Goal: Task Accomplishment & Management: Manage account settings

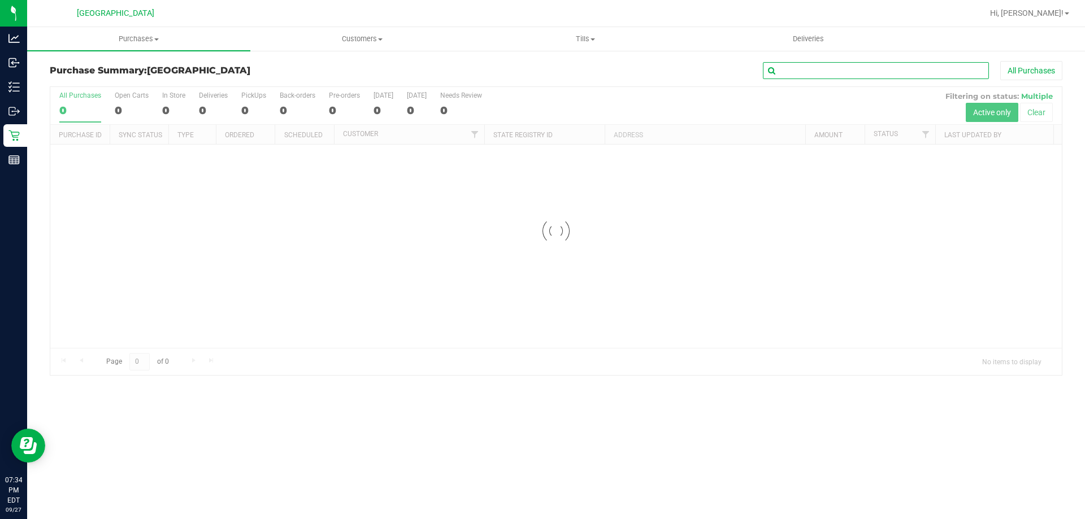
click at [800, 71] on input "text" at bounding box center [876, 70] width 226 height 17
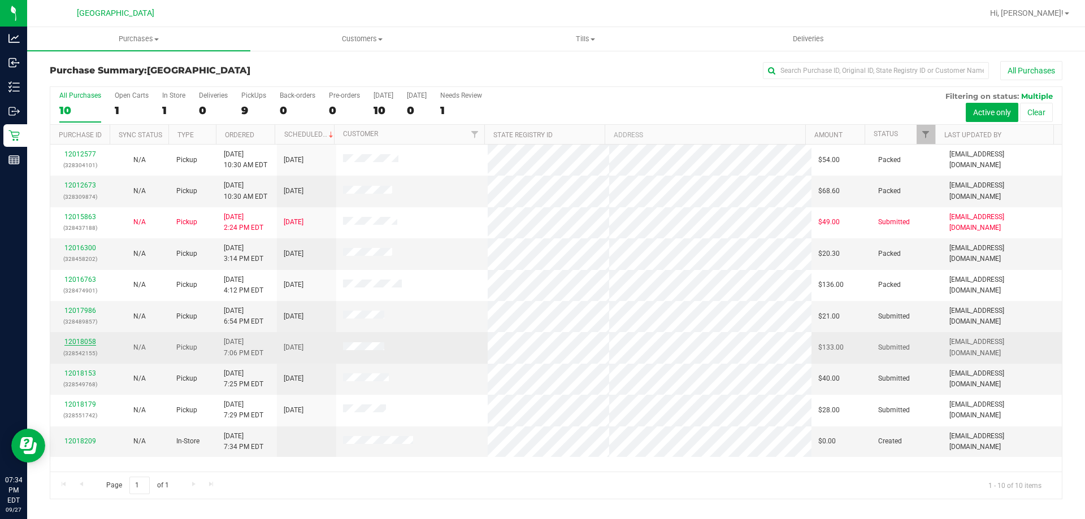
click at [89, 341] on link "12018058" at bounding box center [80, 342] width 32 height 8
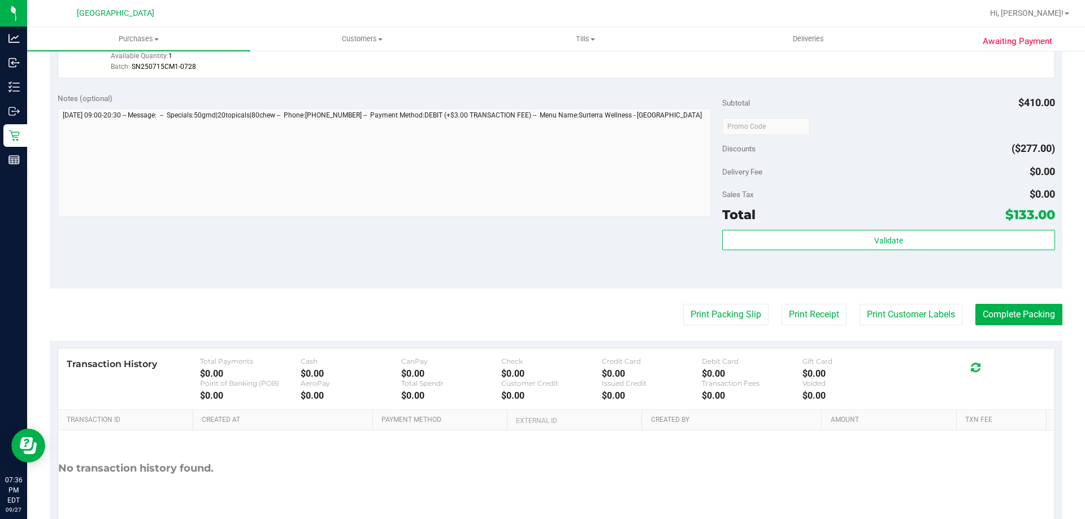
scroll to position [536, 0]
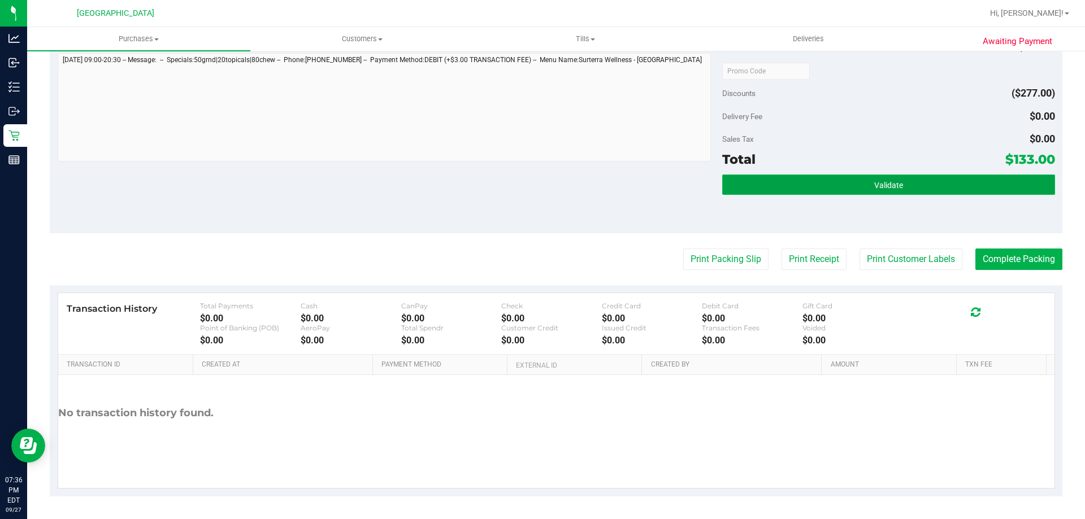
click at [873, 177] on button "Validate" at bounding box center [888, 185] width 332 height 20
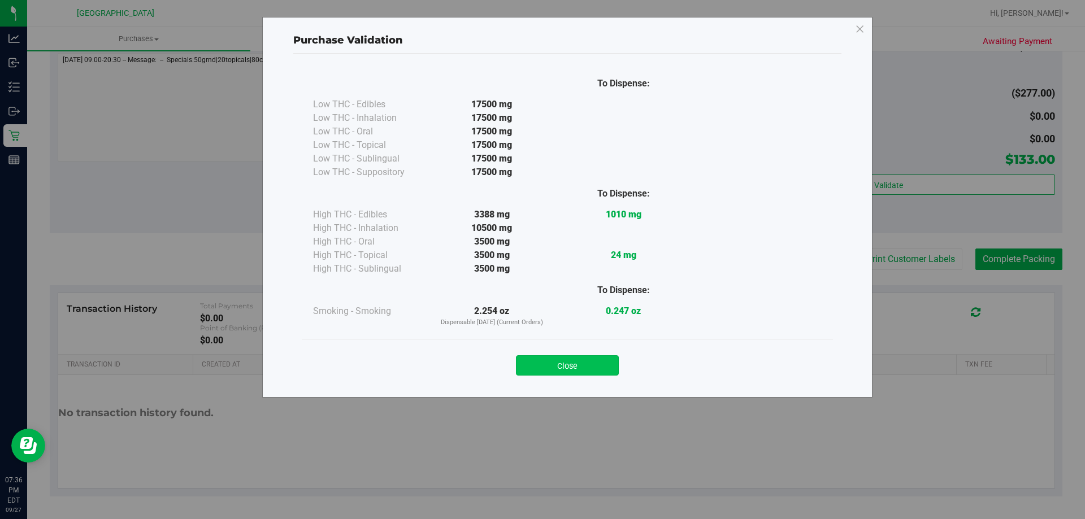
click at [608, 364] on button "Close" at bounding box center [567, 365] width 103 height 20
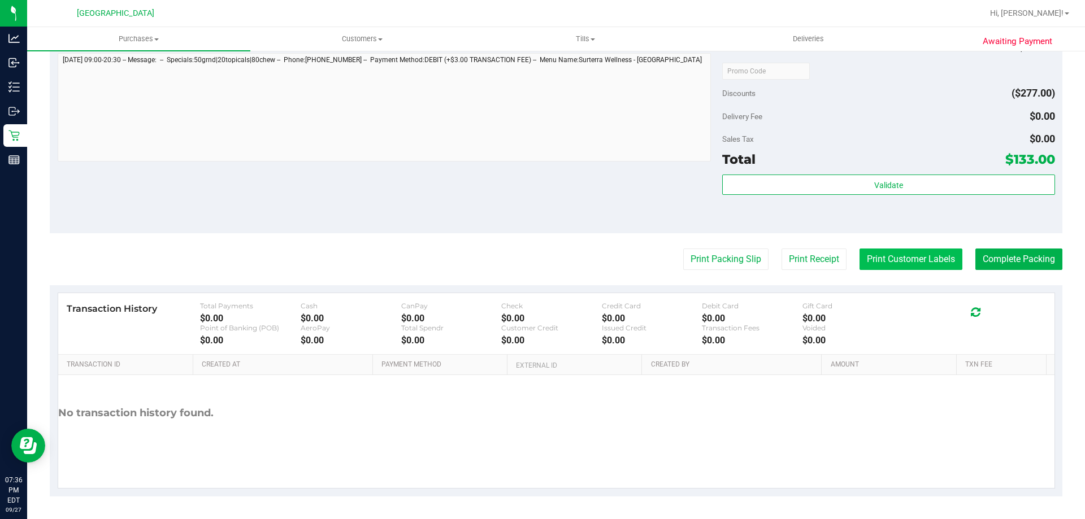
click at [893, 249] on button "Print Customer Labels" at bounding box center [910, 259] width 103 height 21
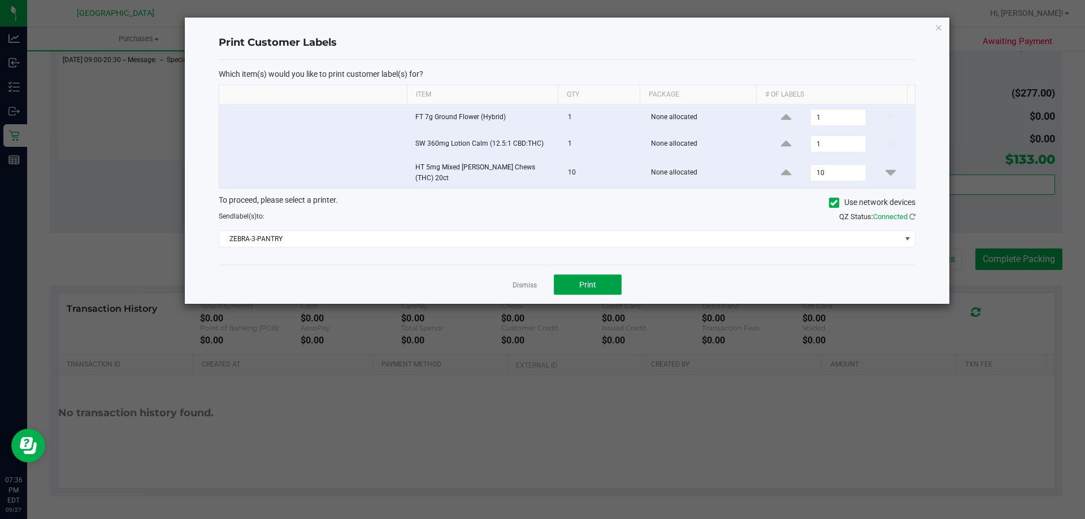
click at [603, 290] on button "Print" at bounding box center [588, 285] width 68 height 20
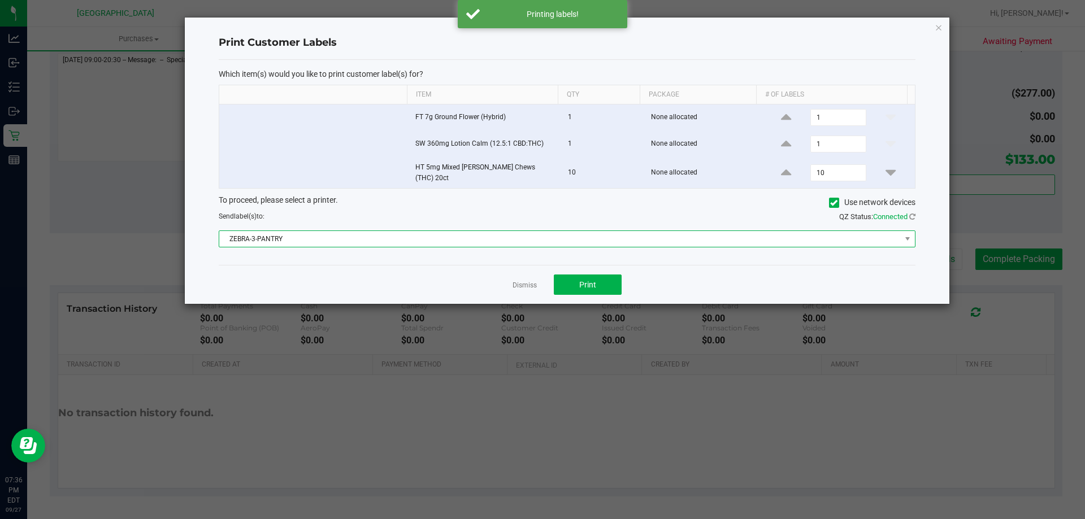
click at [525, 241] on span "ZEBRA-3-PANTRY" at bounding box center [559, 239] width 681 height 16
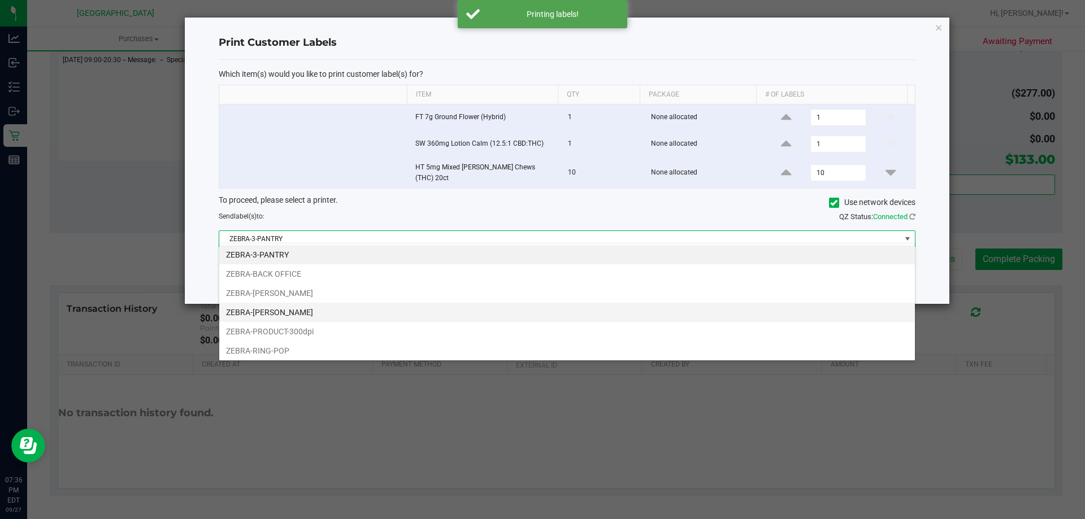
scroll to position [17, 696]
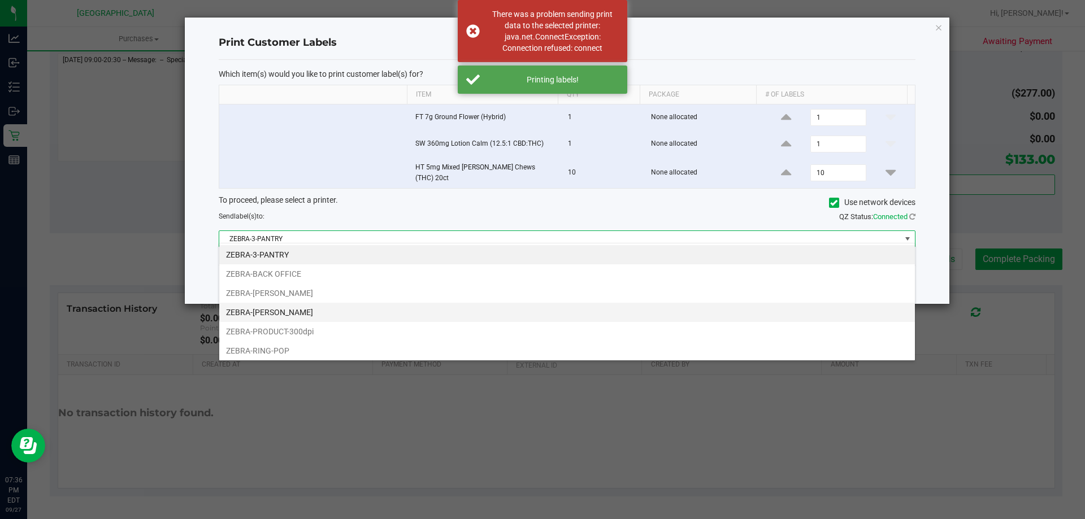
click at [312, 308] on li "ZEBRA-[PERSON_NAME]" at bounding box center [566, 312] width 695 height 19
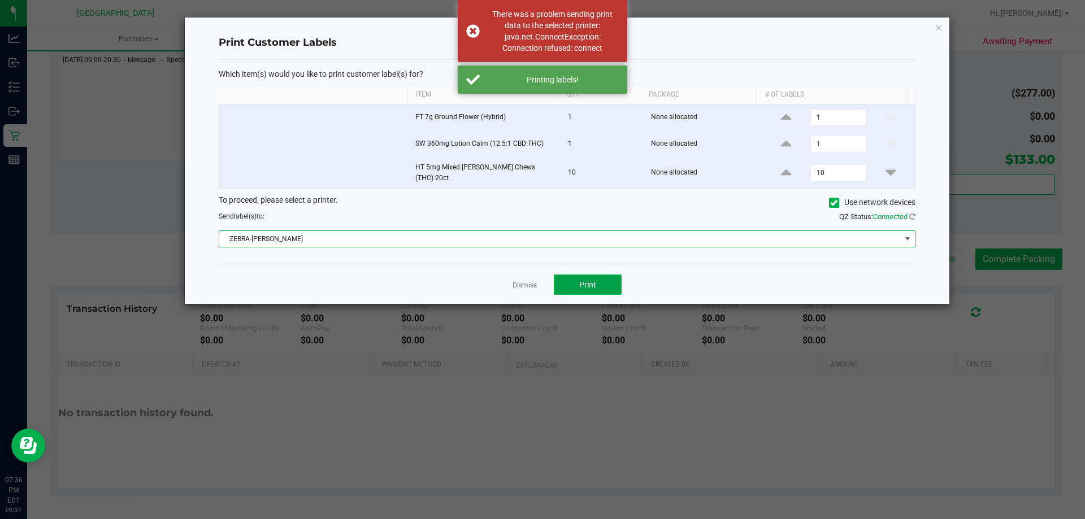
click at [597, 276] on button "Print" at bounding box center [588, 285] width 68 height 20
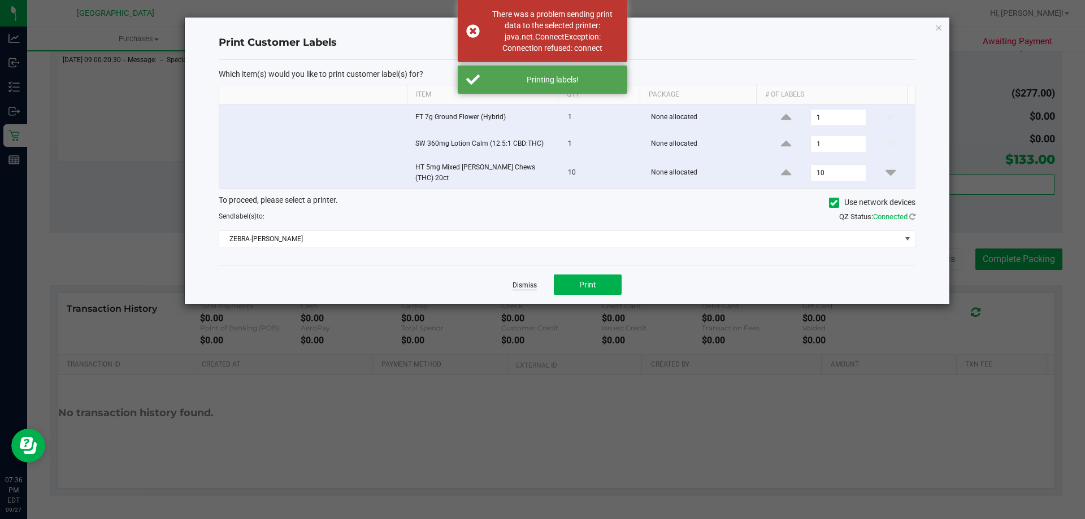
click at [529, 282] on link "Dismiss" at bounding box center [524, 286] width 24 height 10
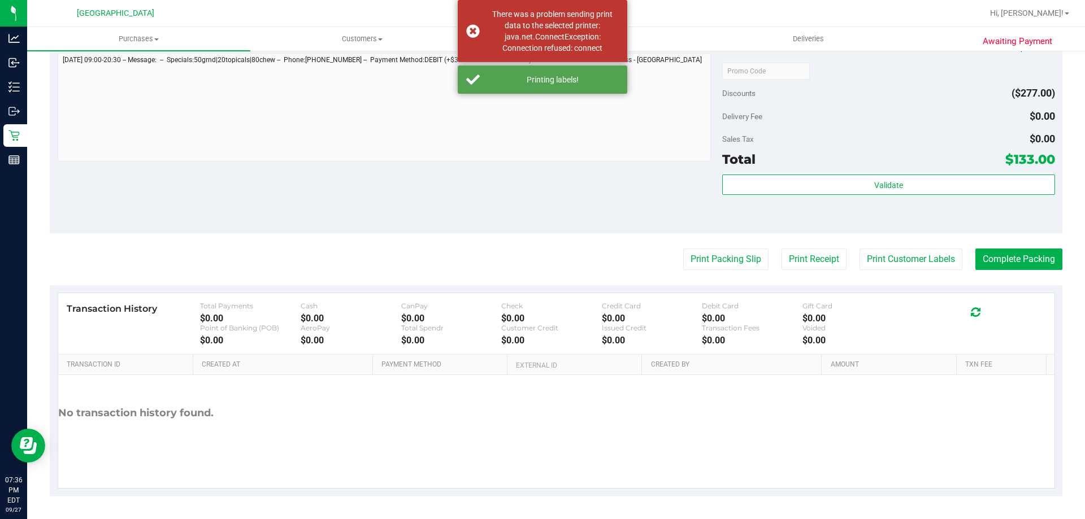
click at [945, 166] on div "Total $133.00" at bounding box center [888, 159] width 332 height 20
click at [935, 173] on div "Subtotal $410.00 Discounts ($277.00) Delivery Fee $0.00 Sales Tax $0.00 Total $…" at bounding box center [888, 131] width 332 height 188
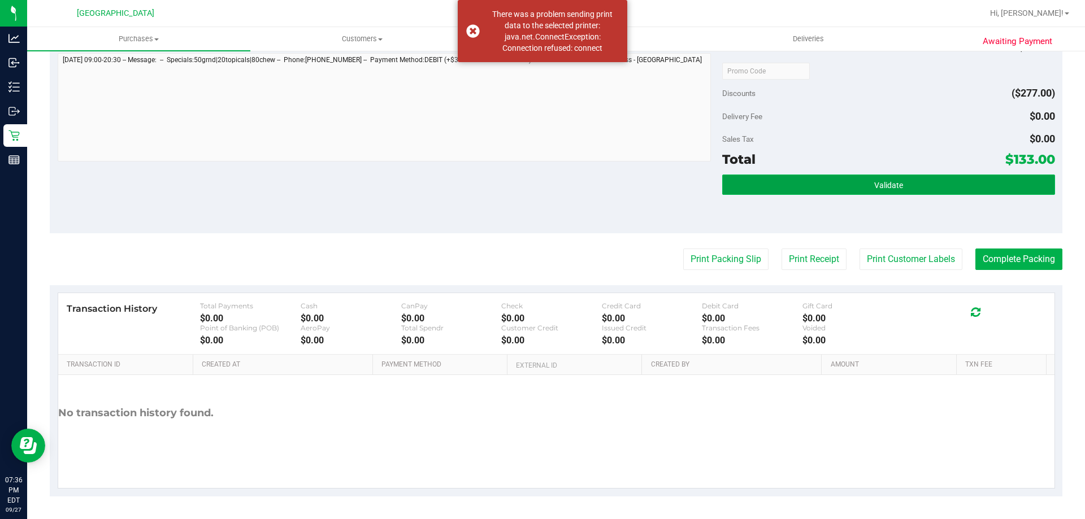
click at [930, 181] on button "Validate" at bounding box center [888, 185] width 332 height 20
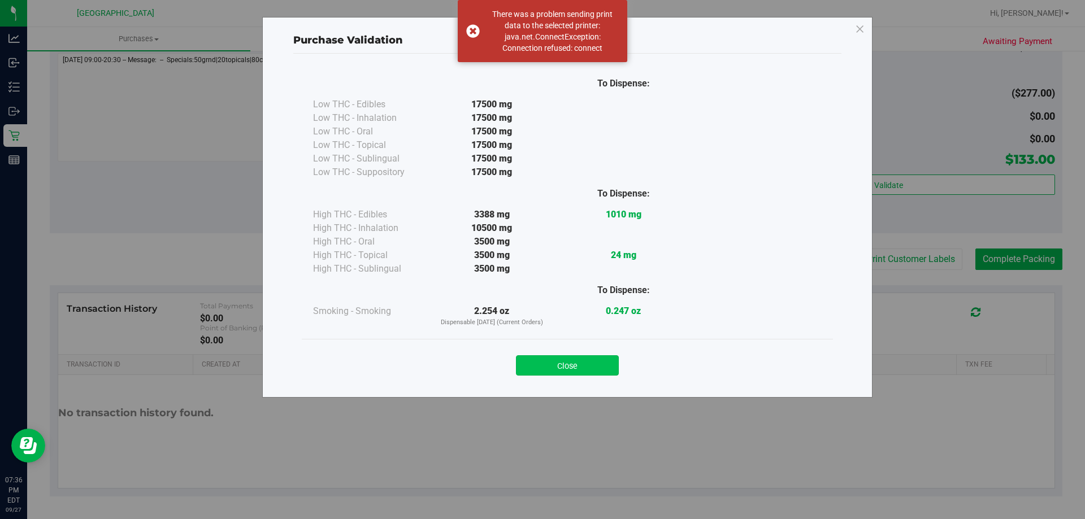
click at [571, 364] on button "Close" at bounding box center [567, 365] width 103 height 20
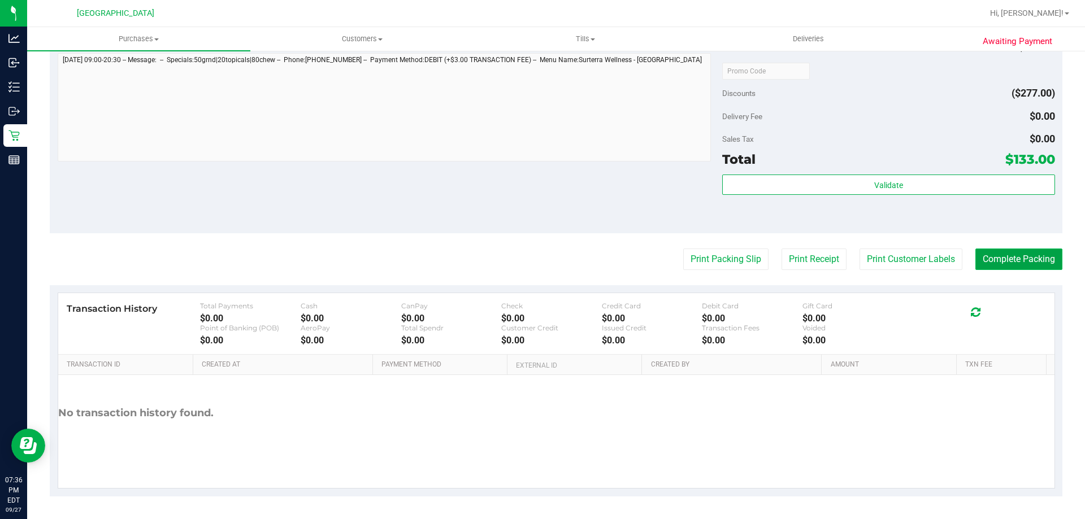
click at [1001, 253] on button "Complete Packing" at bounding box center [1018, 259] width 87 height 21
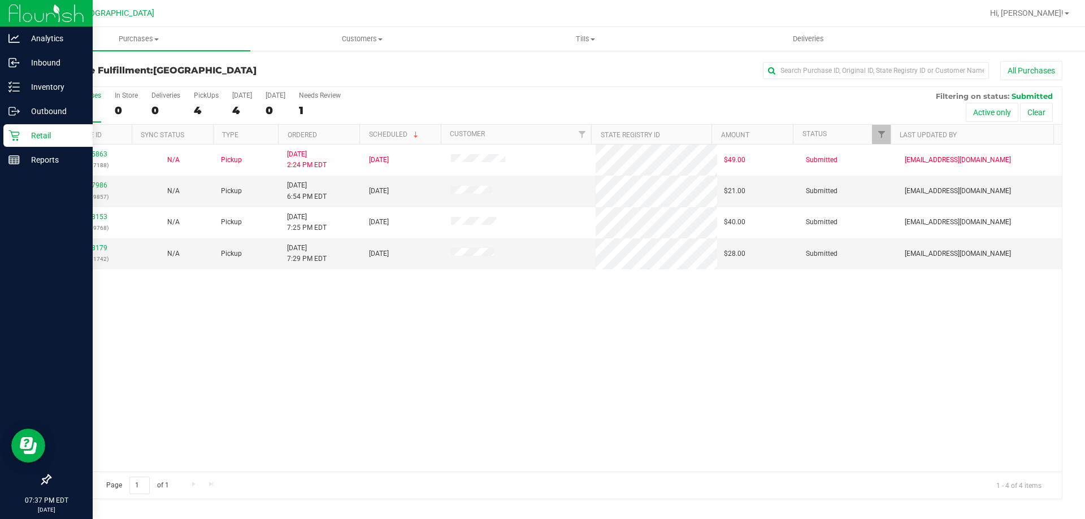
click at [25, 130] on p "Retail" at bounding box center [54, 136] width 68 height 14
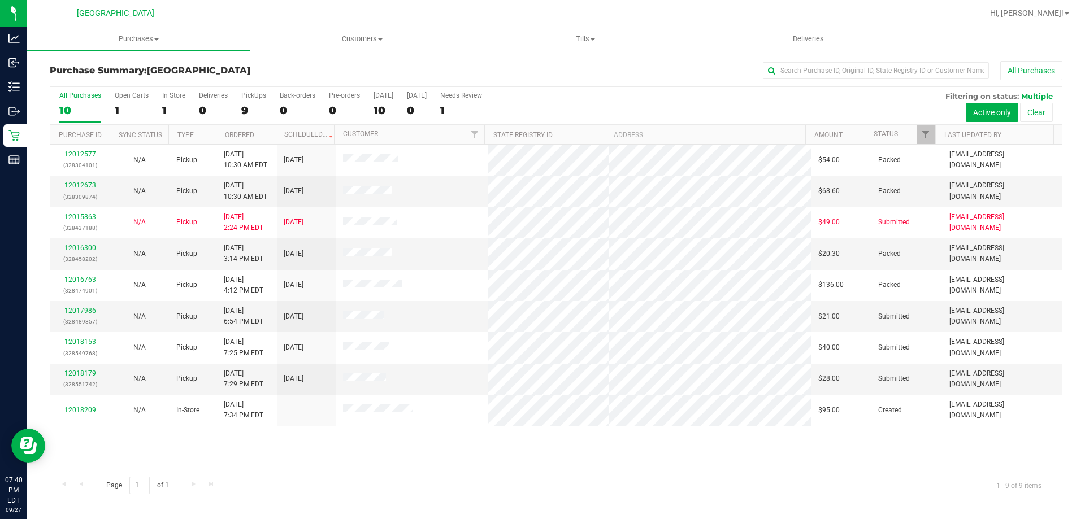
click at [428, 445] on div "12012577 (328304101) N/A Pickup [DATE] 10:30 AM EDT 9/27/2025 $54.00 Packed [EM…" at bounding box center [555, 308] width 1011 height 327
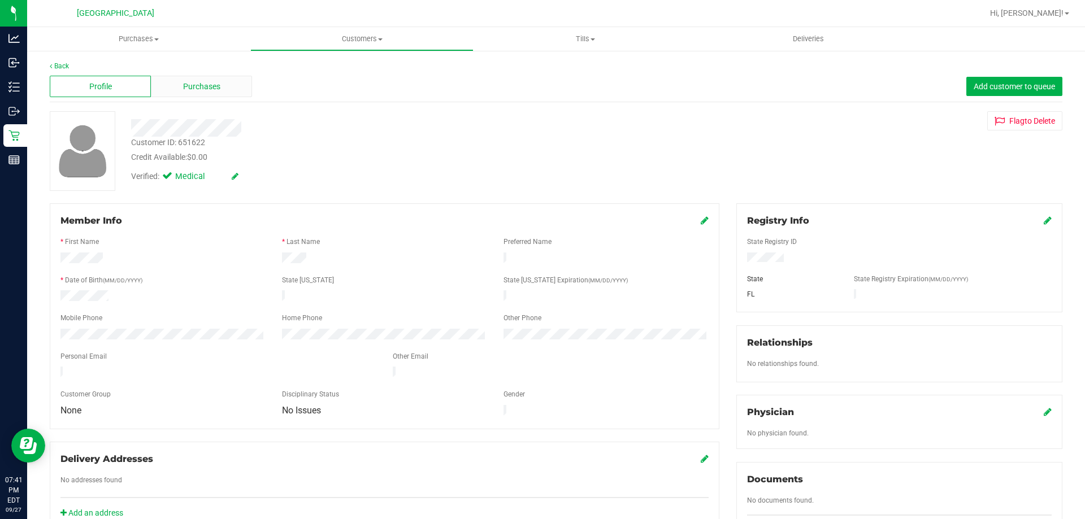
click at [182, 94] on div "Purchases" at bounding box center [201, 86] width 101 height 21
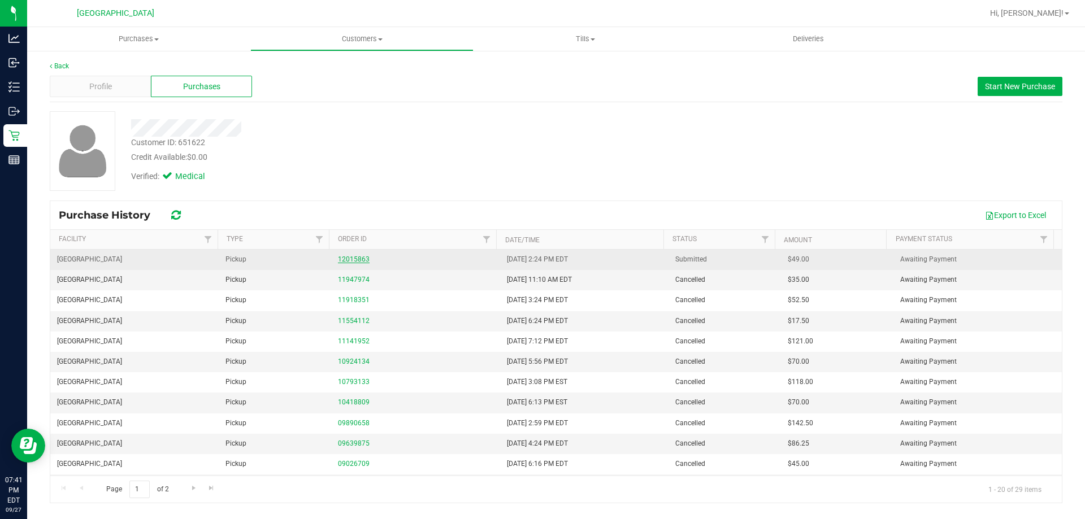
click at [347, 260] on link "12015863" at bounding box center [354, 259] width 32 height 8
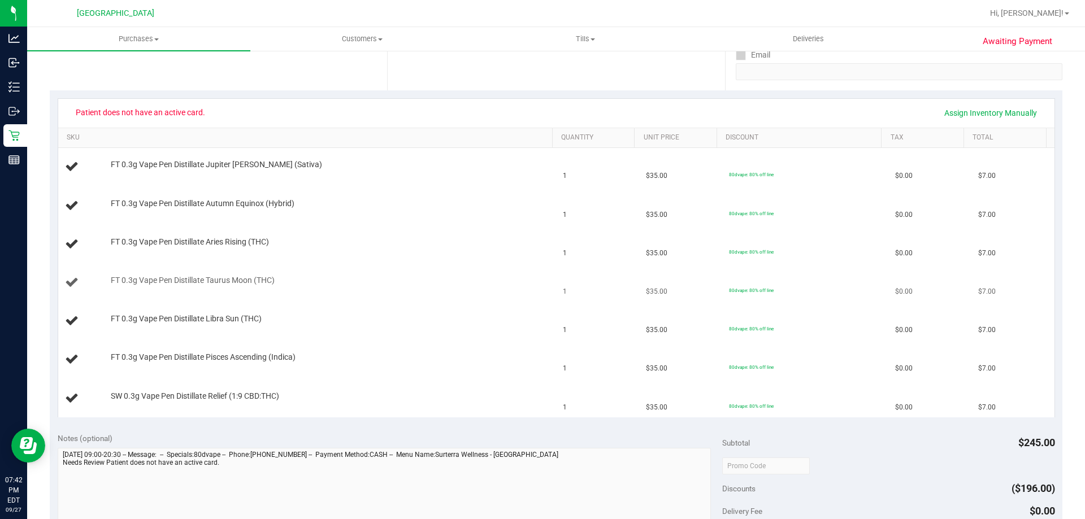
scroll to position [224, 0]
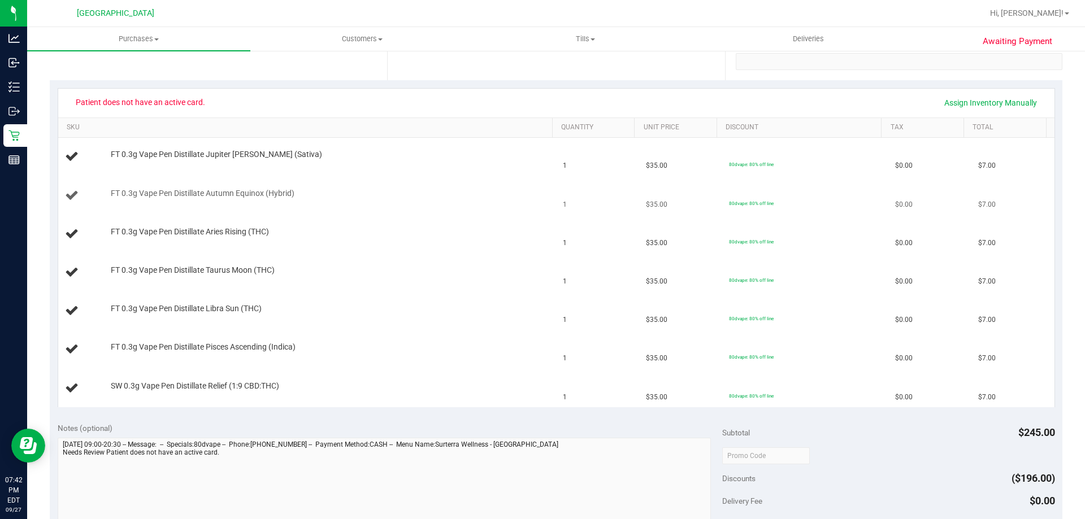
click at [291, 201] on div "FT 0.3g Vape Pen Distillate Autumn Equinox (Hybrid)" at bounding box center [307, 195] width 485 height 15
click at [271, 240] on div "FT 0.3g Vape Pen Distillate Aries Rising (THC)" at bounding box center [307, 234] width 485 height 15
click at [264, 276] on div at bounding box center [329, 276] width 436 height 1
click at [264, 316] on div "FT 0.3g Vape Pen Distillate Libra Sun (THC)" at bounding box center [307, 310] width 485 height 15
click at [269, 353] on div at bounding box center [329, 353] width 436 height 1
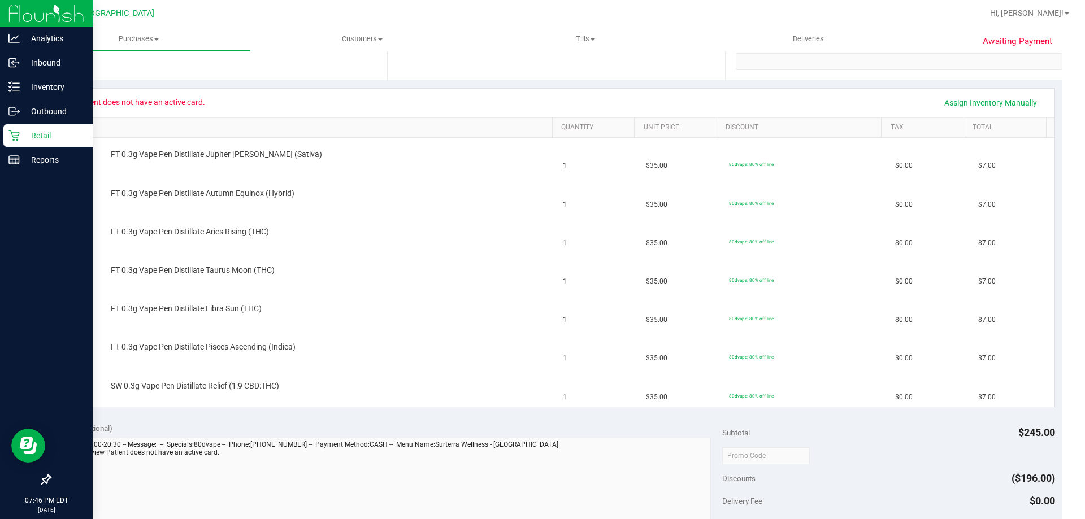
click at [10, 137] on icon at bounding box center [13, 135] width 11 height 11
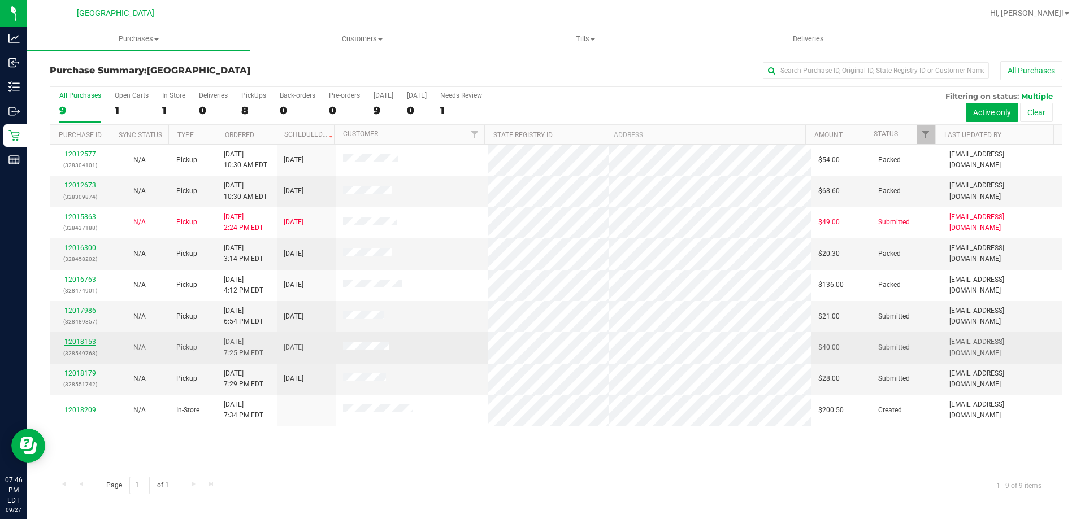
click at [89, 343] on link "12018153" at bounding box center [80, 342] width 32 height 8
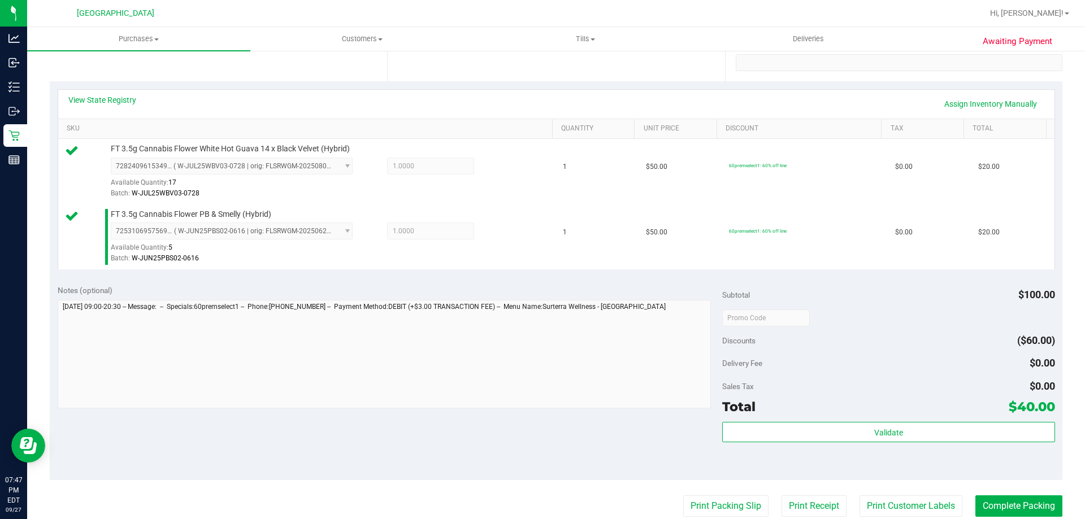
scroll to position [282, 0]
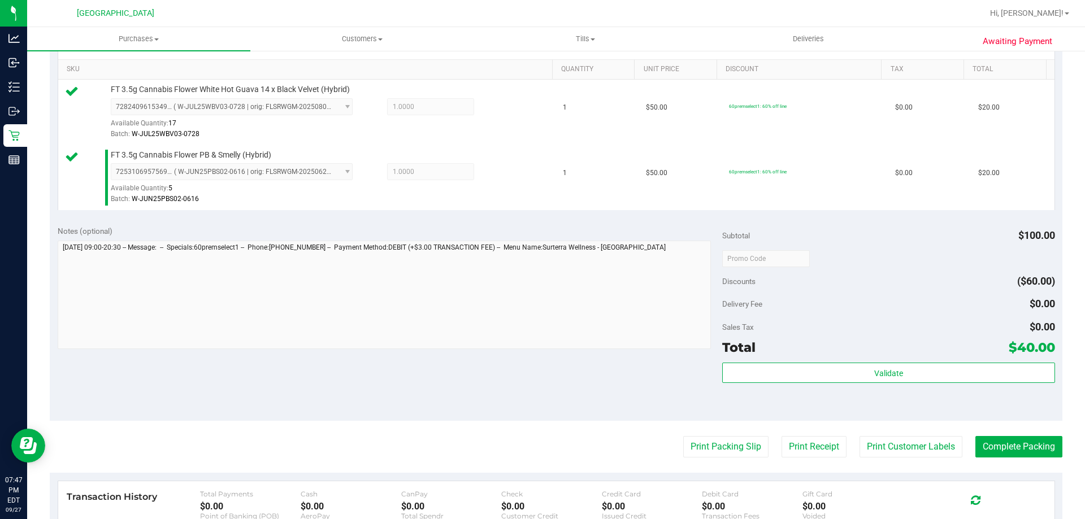
click at [943, 360] on div "Subtotal $100.00 Discounts ($60.00) Delivery Fee $0.00 Sales Tax $0.00 Total $4…" at bounding box center [888, 319] width 332 height 188
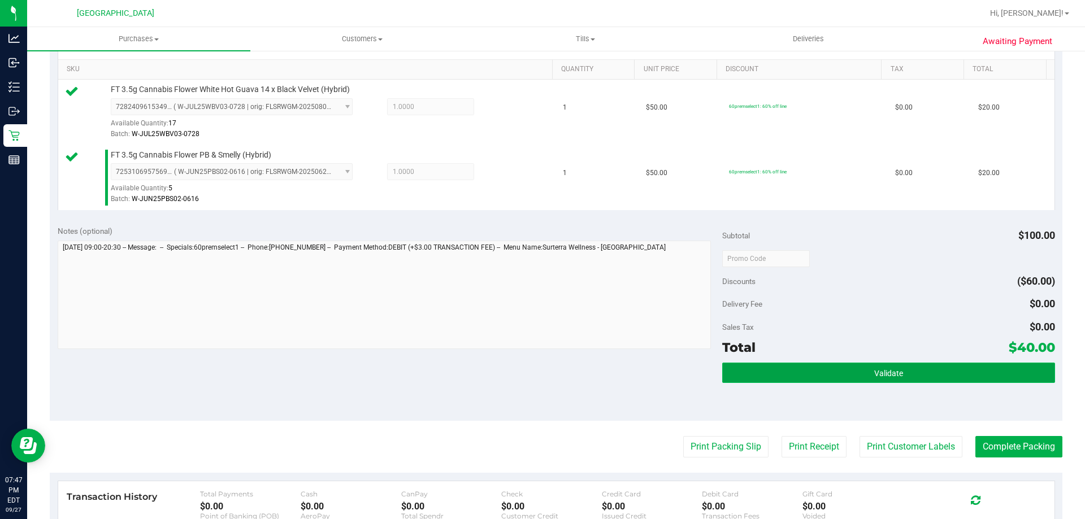
click at [945, 371] on button "Validate" at bounding box center [888, 373] width 332 height 20
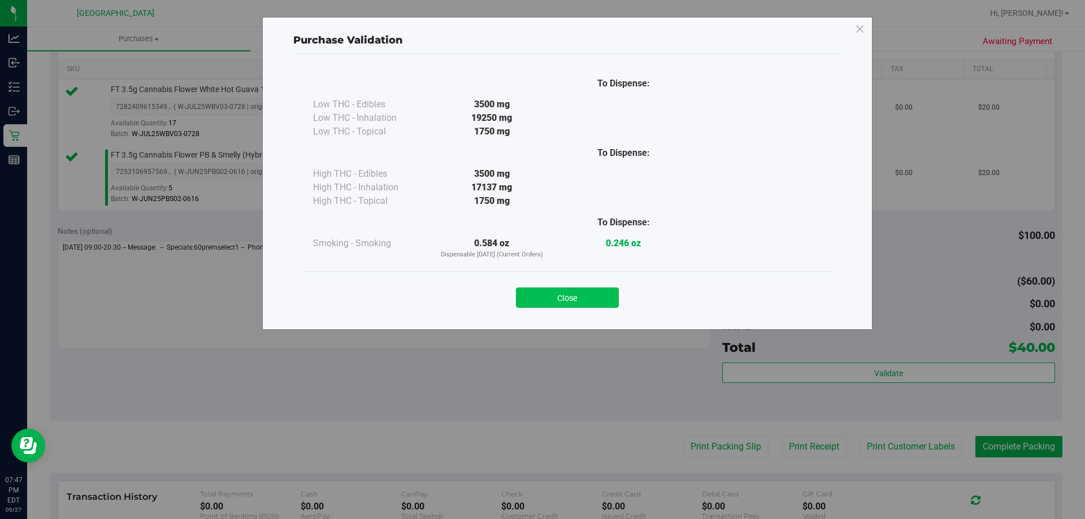
click at [571, 291] on button "Close" at bounding box center [567, 298] width 103 height 20
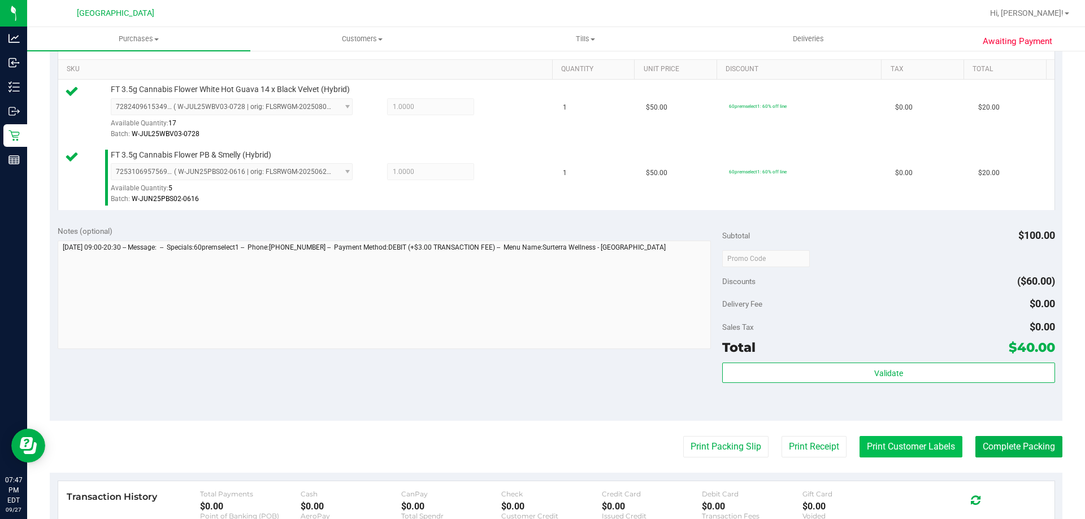
click at [872, 447] on button "Print Customer Labels" at bounding box center [910, 446] width 103 height 21
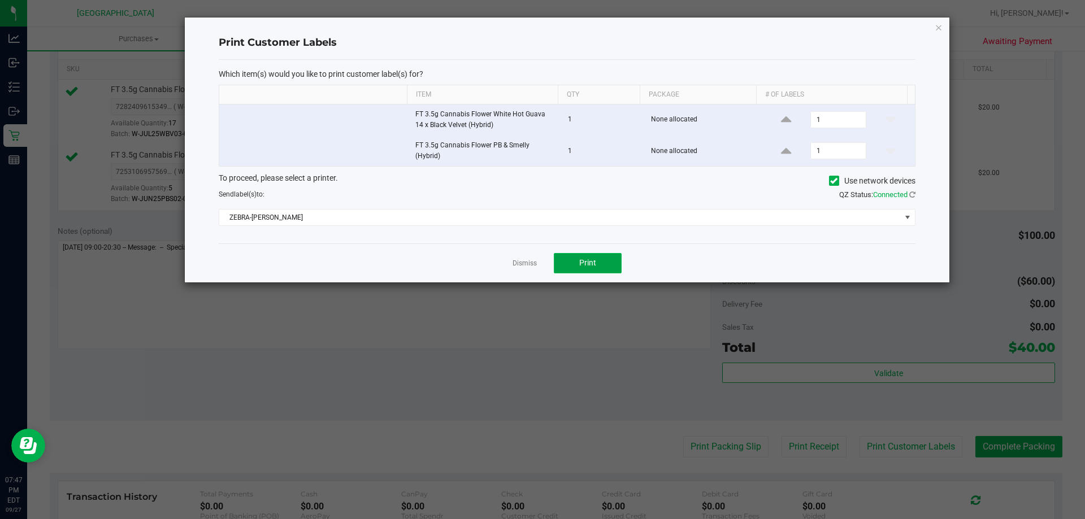
click at [585, 256] on button "Print" at bounding box center [588, 263] width 68 height 20
click at [521, 260] on link "Dismiss" at bounding box center [524, 264] width 24 height 10
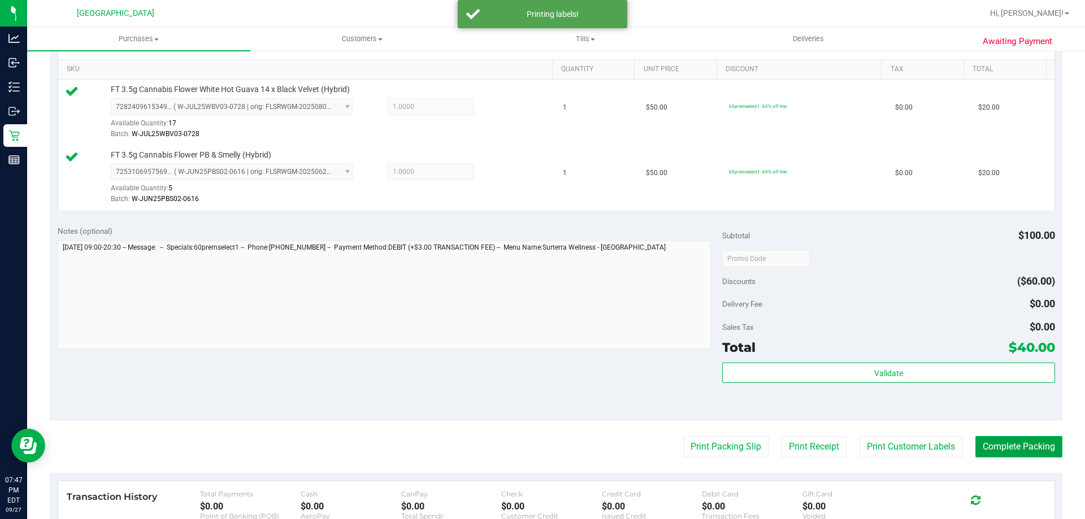
click at [1009, 447] on button "Complete Packing" at bounding box center [1018, 446] width 87 height 21
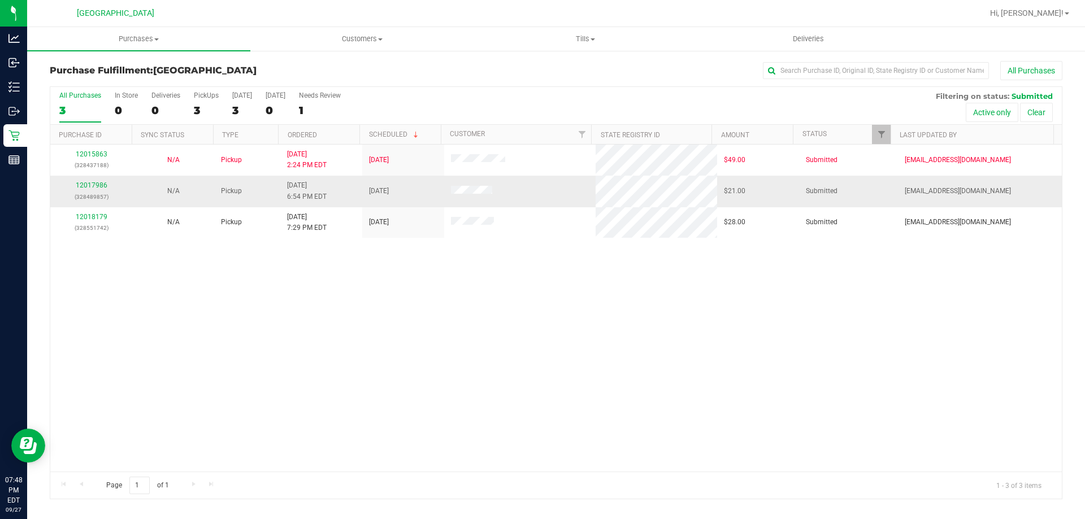
click at [90, 181] on div "12017986 (328489857)" at bounding box center [91, 190] width 68 height 21
click at [91, 184] on link "12017986" at bounding box center [92, 185] width 32 height 8
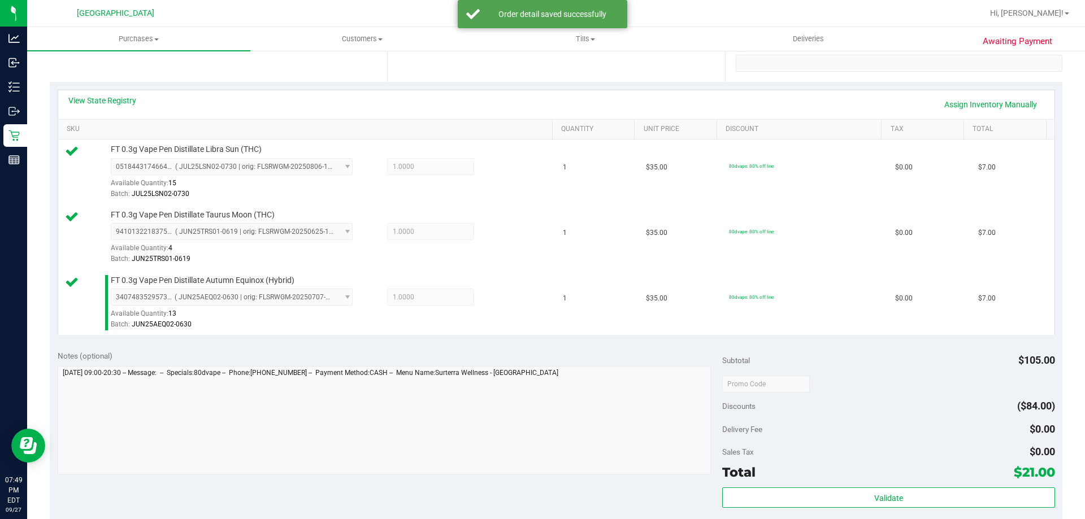
scroll to position [282, 0]
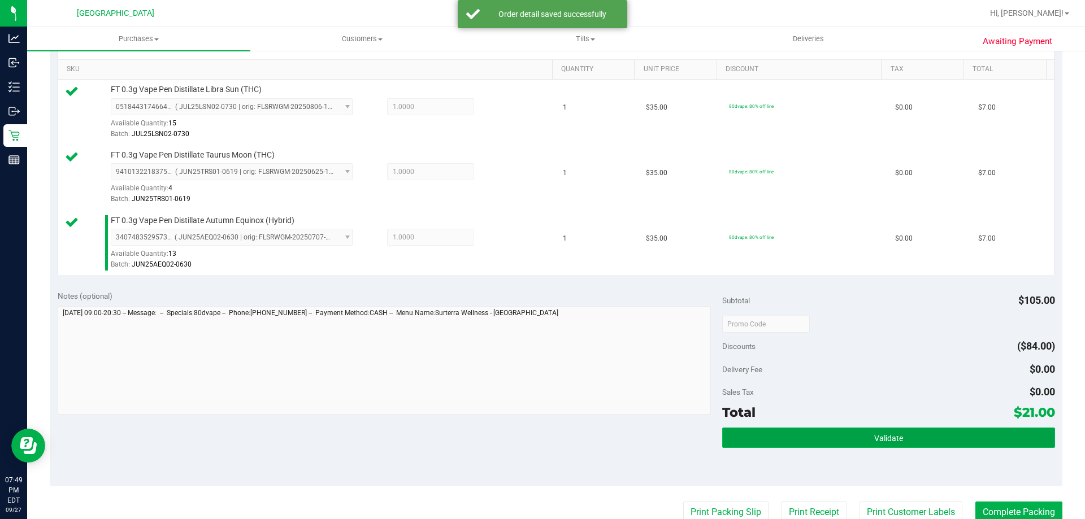
click at [825, 429] on button "Validate" at bounding box center [888, 438] width 332 height 20
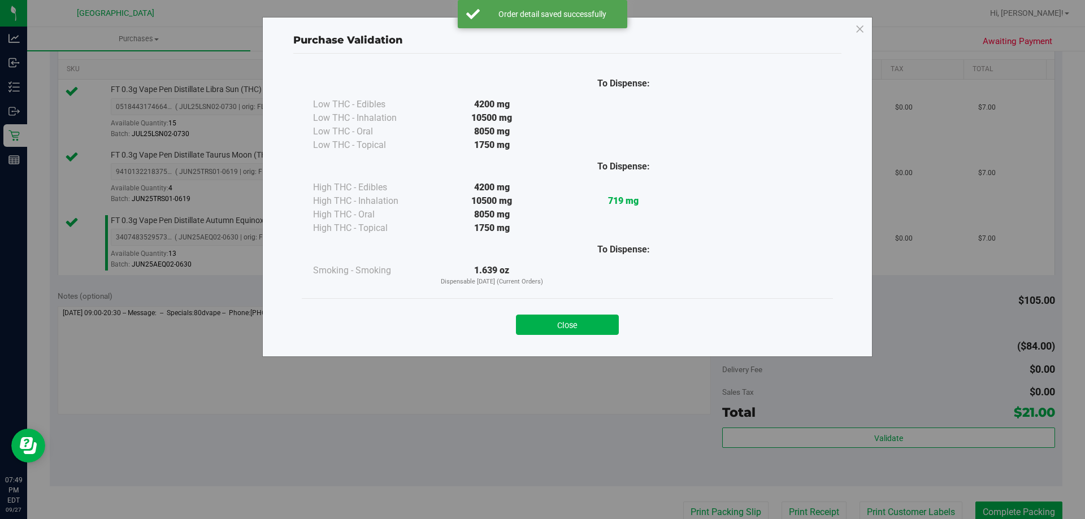
drag, startPoint x: 557, startPoint y: 326, endPoint x: 581, endPoint y: 338, distance: 27.3
click at [560, 330] on button "Close" at bounding box center [567, 325] width 103 height 20
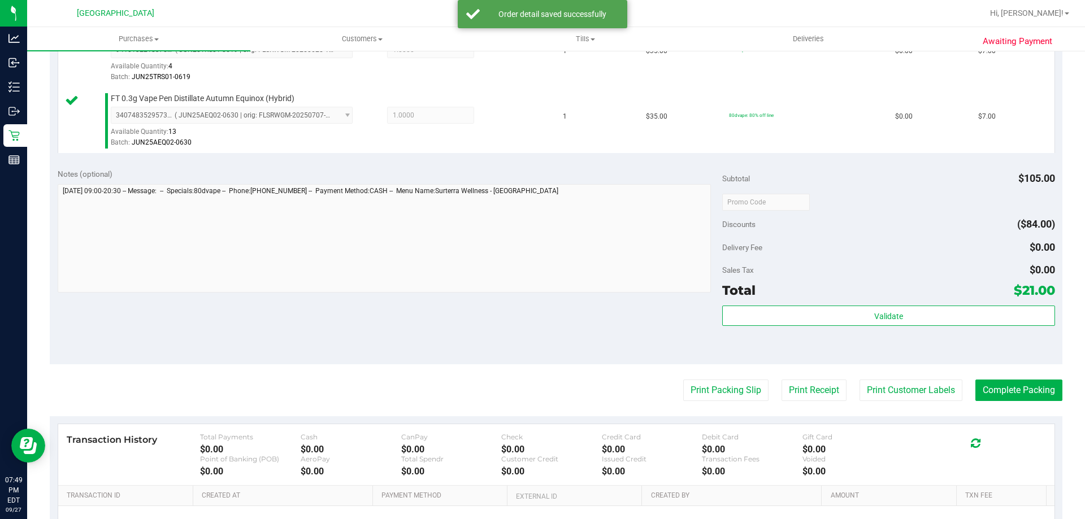
scroll to position [508, 0]
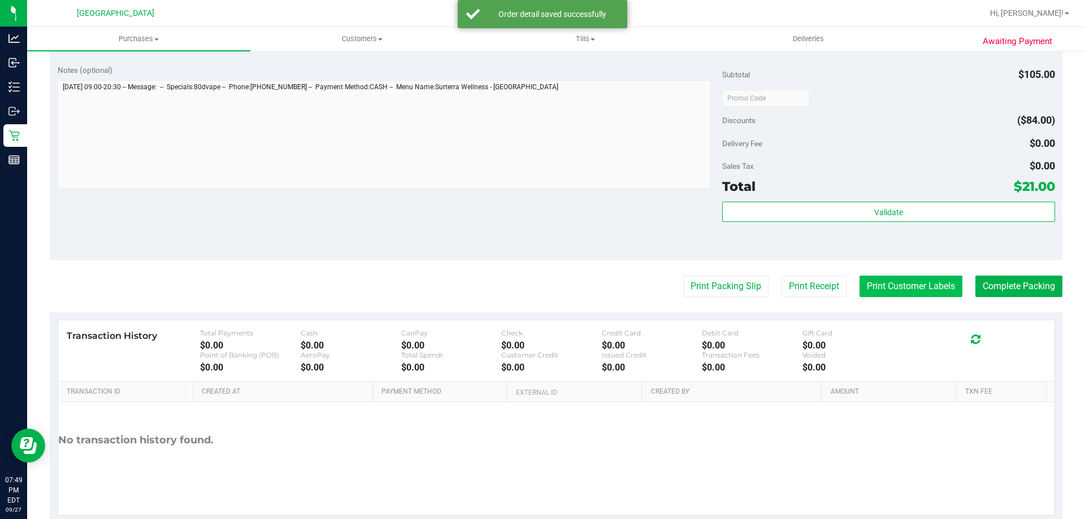
click at [910, 295] on button "Print Customer Labels" at bounding box center [910, 286] width 103 height 21
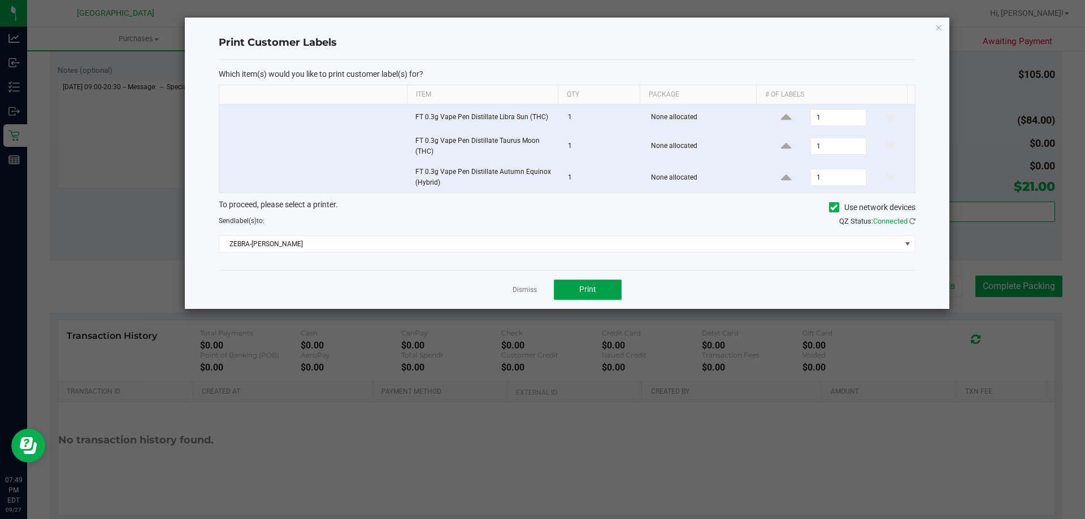
click at [585, 291] on span "Print" at bounding box center [587, 289] width 17 height 9
click at [519, 290] on link "Dismiss" at bounding box center [524, 290] width 24 height 10
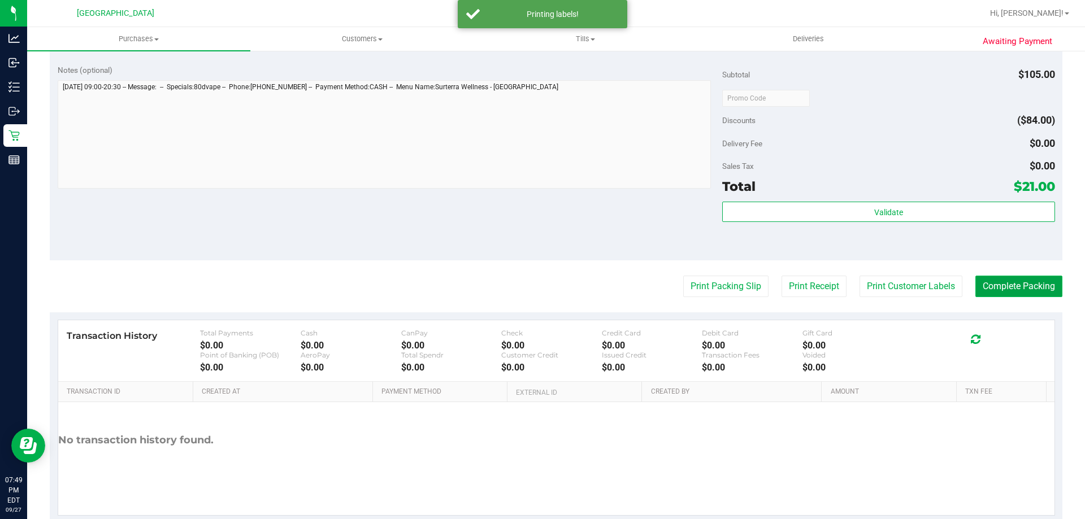
click at [993, 285] on button "Complete Packing" at bounding box center [1018, 286] width 87 height 21
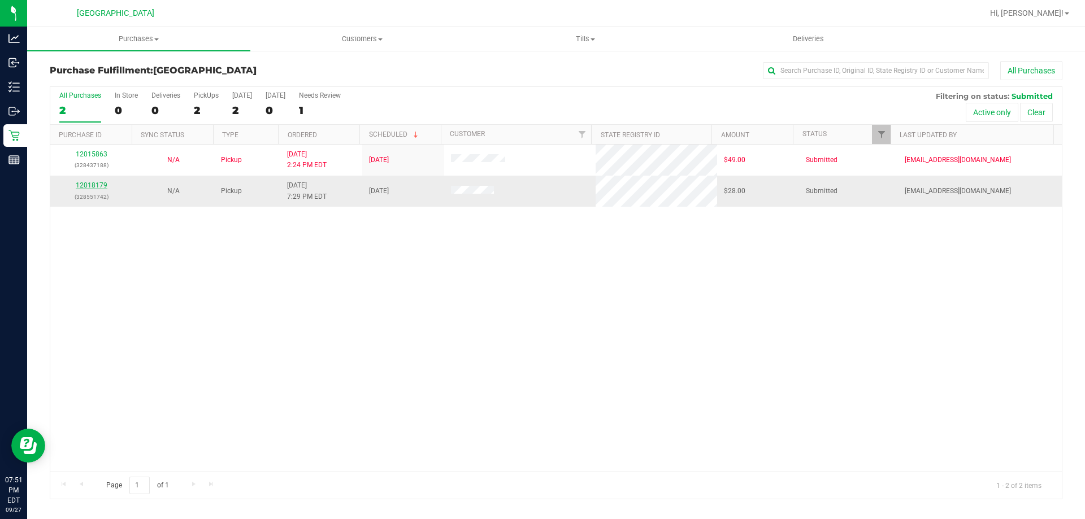
click at [97, 188] on link "12018179" at bounding box center [92, 185] width 32 height 8
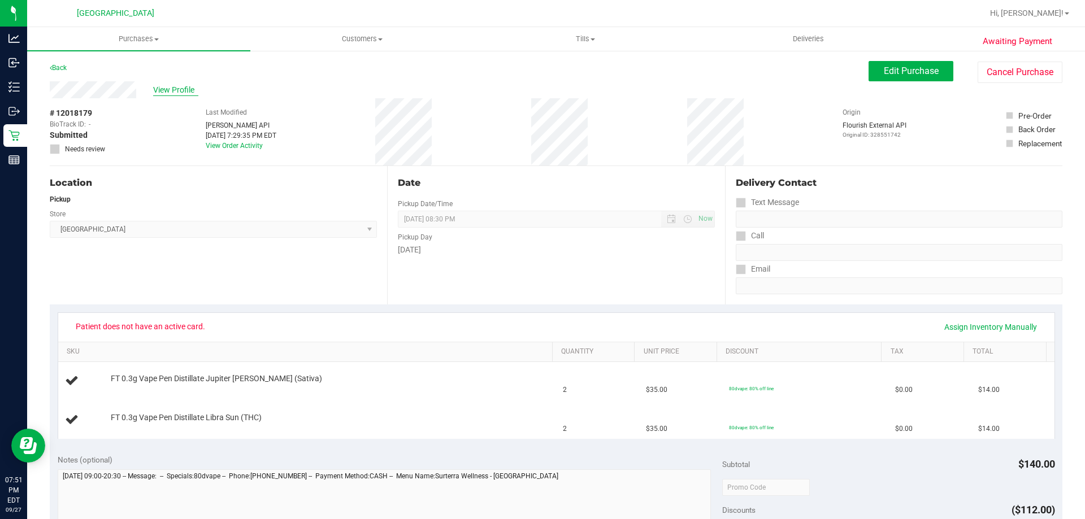
click at [175, 89] on span "View Profile" at bounding box center [175, 90] width 45 height 12
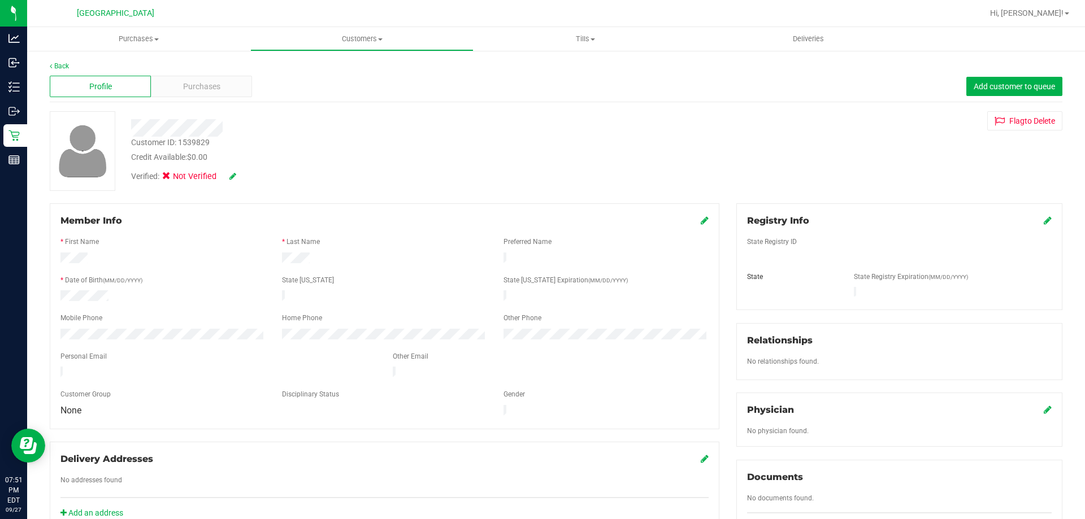
click at [1043, 220] on icon at bounding box center [1047, 220] width 8 height 9
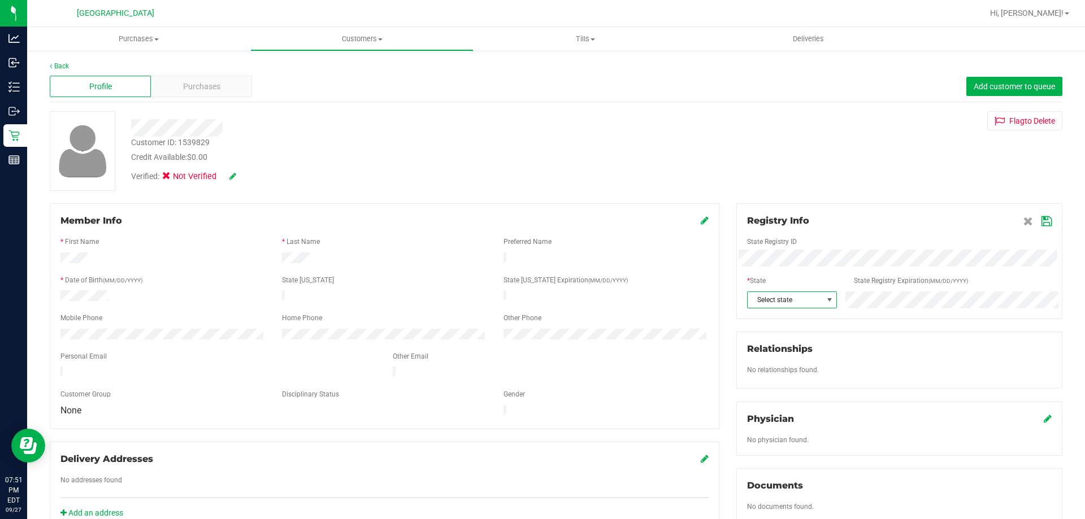
click at [825, 302] on span at bounding box center [829, 299] width 9 height 9
click at [763, 327] on li "FL" at bounding box center [786, 323] width 88 height 19
click at [1037, 229] on div at bounding box center [899, 232] width 304 height 9
click at [1042, 220] on icon at bounding box center [1046, 221] width 10 height 9
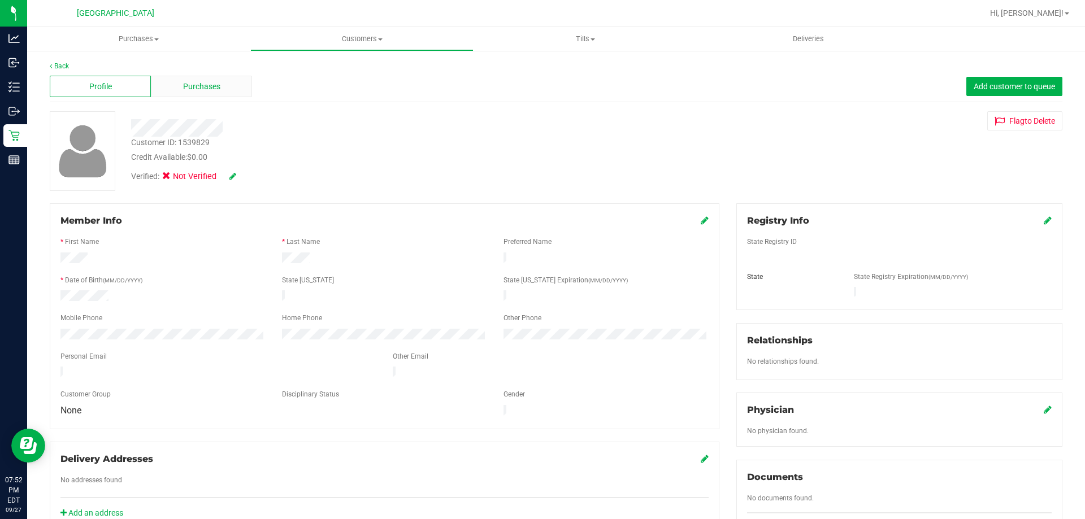
click at [184, 82] on span "Purchases" at bounding box center [201, 87] width 37 height 12
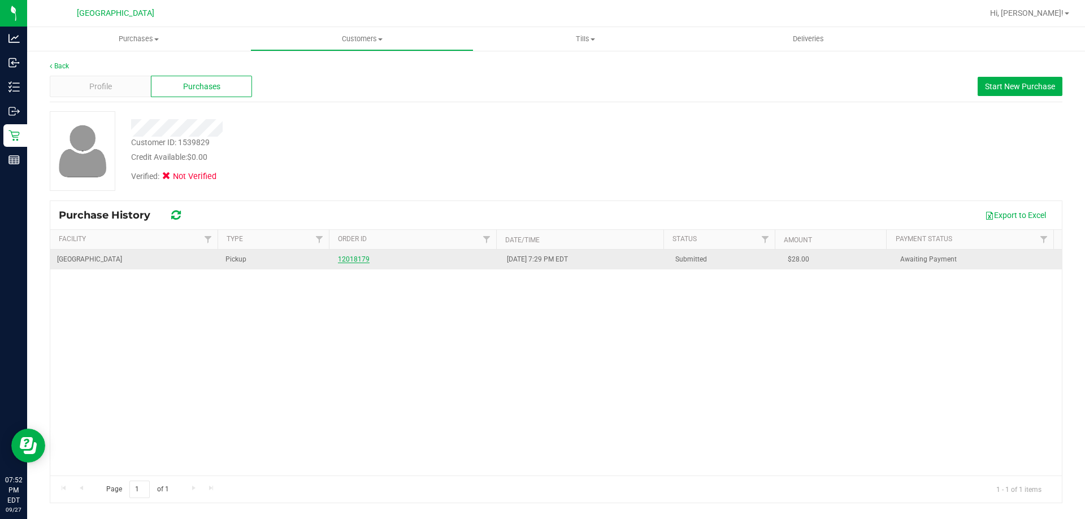
click at [339, 255] on link "12018179" at bounding box center [354, 259] width 32 height 8
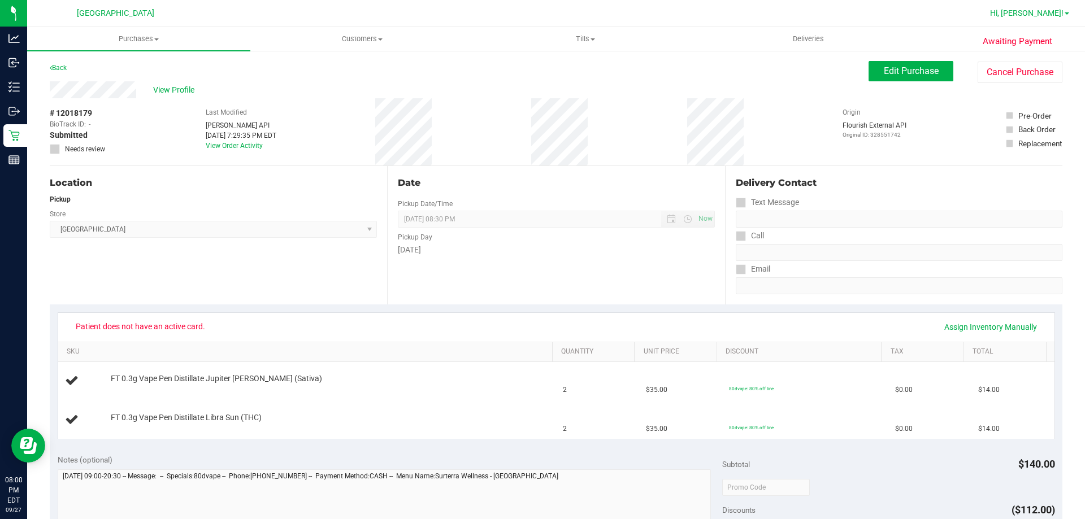
click at [1052, 16] on span "Hi, [PERSON_NAME]!" at bounding box center [1026, 12] width 73 height 9
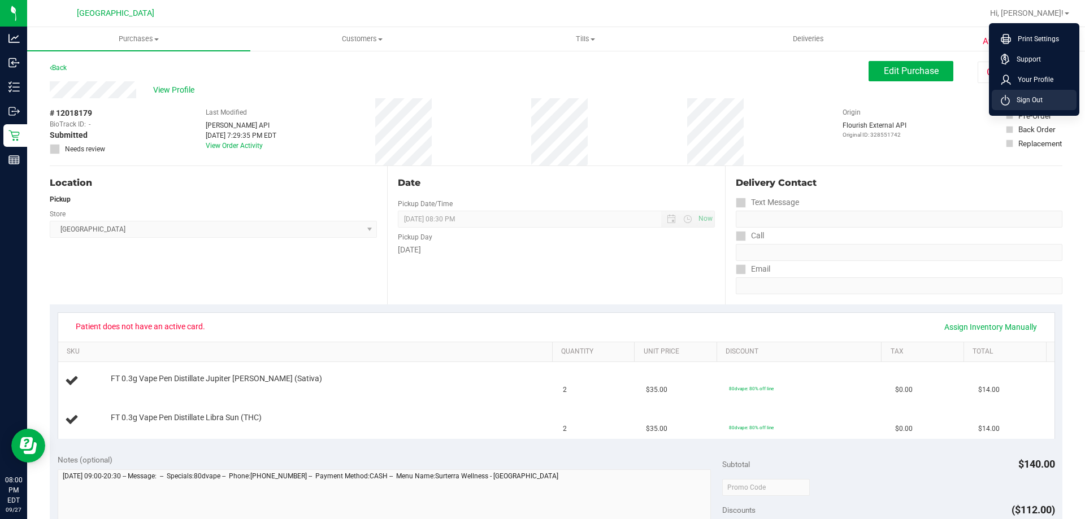
click at [1030, 96] on span "Sign Out" at bounding box center [1025, 99] width 33 height 11
